Goal: Navigation & Orientation: Find specific page/section

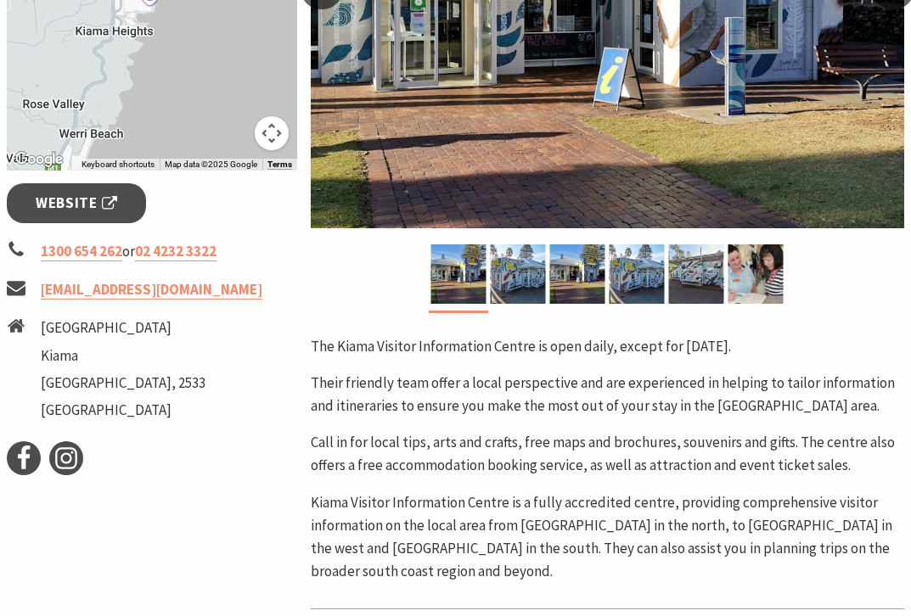
scroll to position [518, 0]
click at [453, 281] on img at bounding box center [458, 274] width 55 height 59
click at [526, 284] on img at bounding box center [518, 274] width 55 height 59
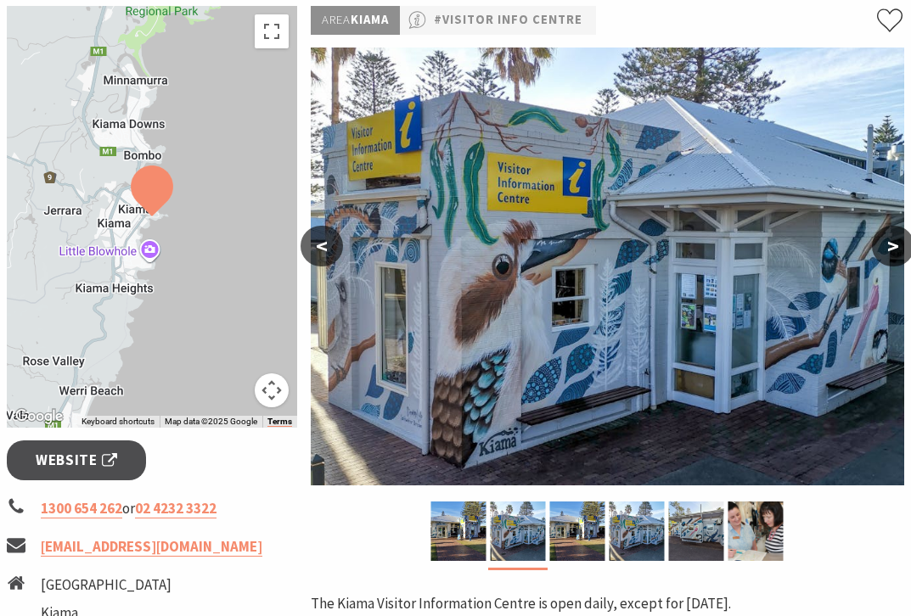
scroll to position [261, 0]
click at [571, 533] on img at bounding box center [577, 531] width 55 height 59
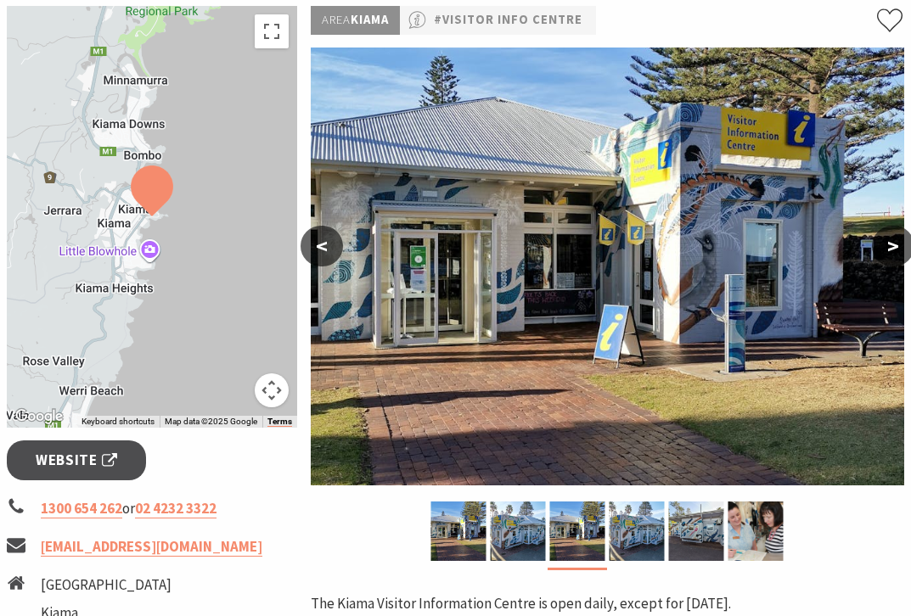
click at [636, 549] on img at bounding box center [637, 531] width 55 height 59
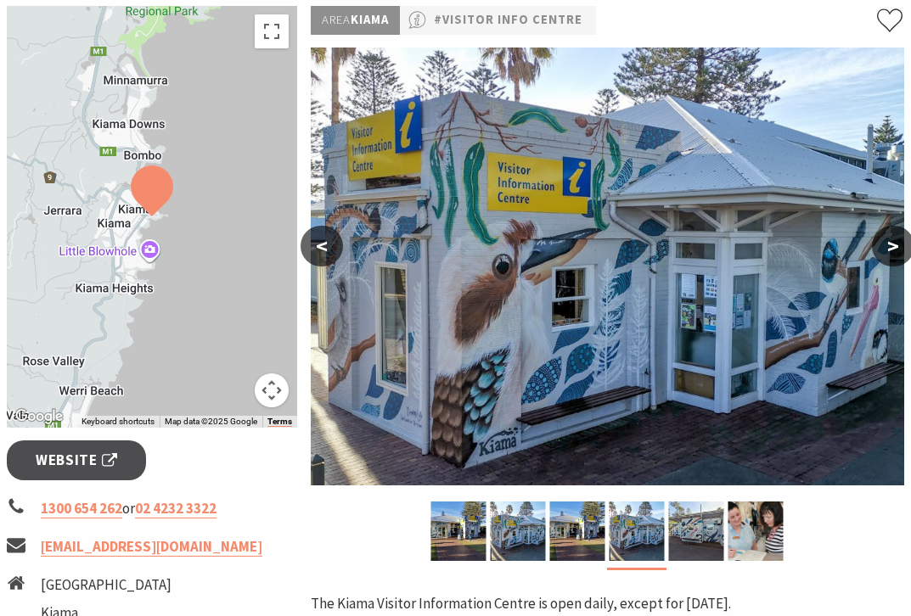
click at [697, 534] on img at bounding box center [696, 531] width 55 height 59
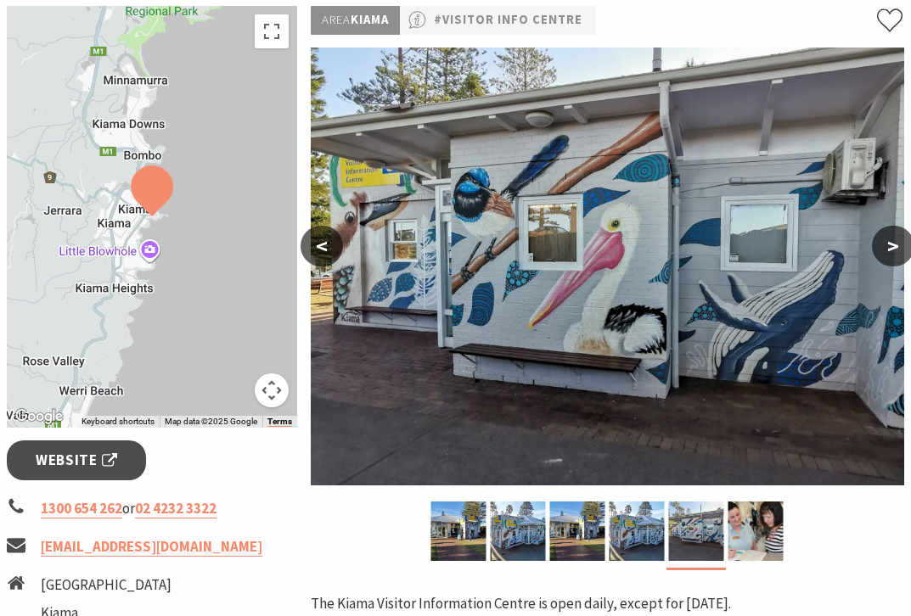
click at [756, 533] on img at bounding box center [756, 531] width 55 height 59
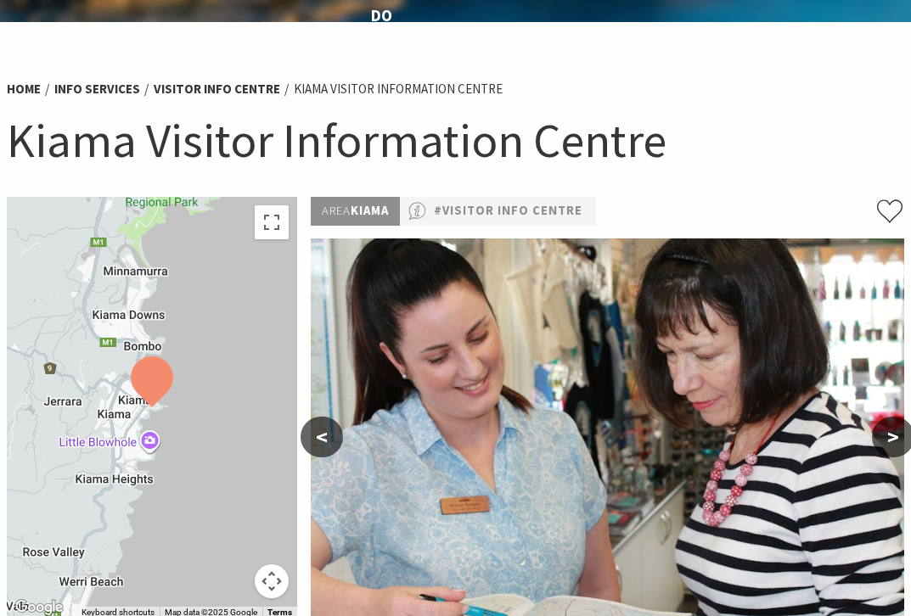
scroll to position [0, 0]
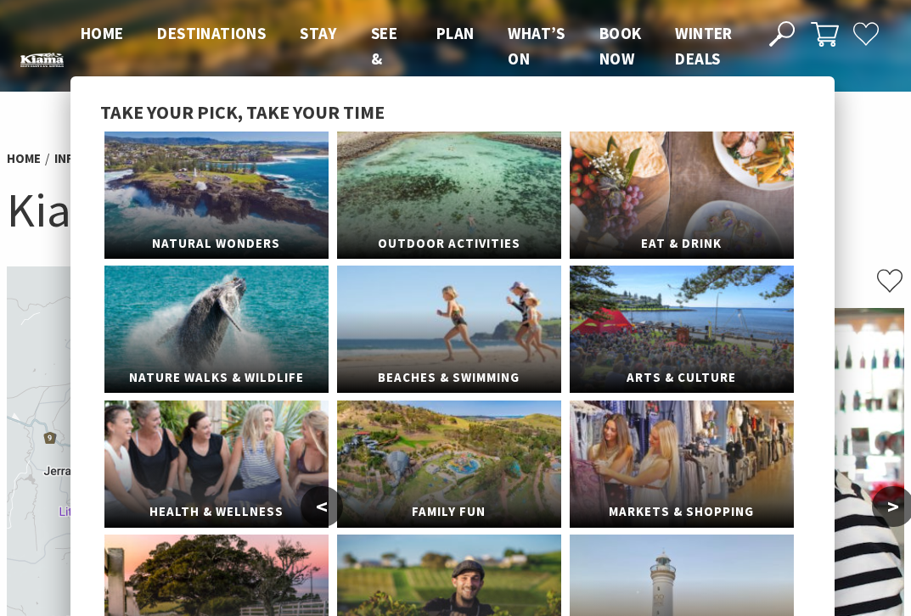
click at [624, 202] on link "Eat & Drink" at bounding box center [682, 195] width 224 height 127
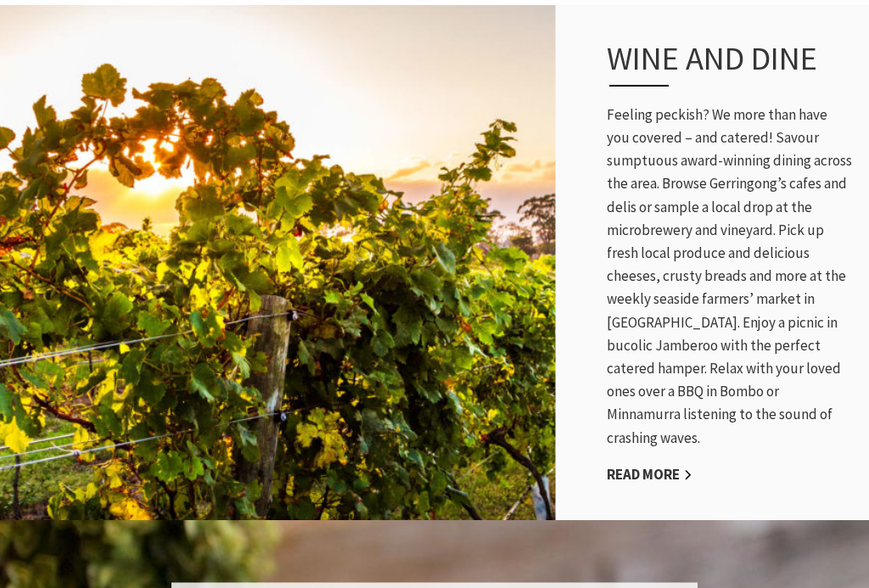
scroll to position [868, 0]
